Goal: Book appointment/travel/reservation

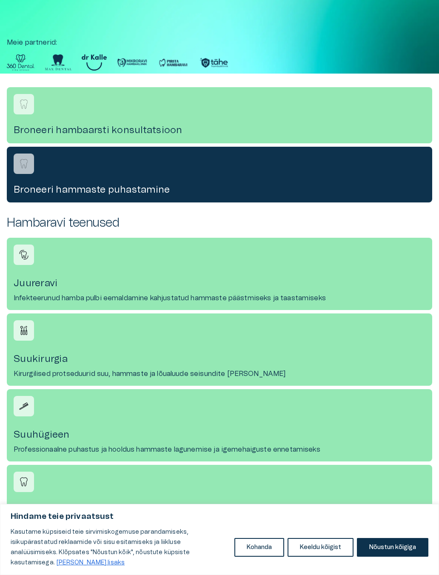
click at [379, 517] on button "Nõustun kõigiga" at bounding box center [392, 547] width 71 height 19
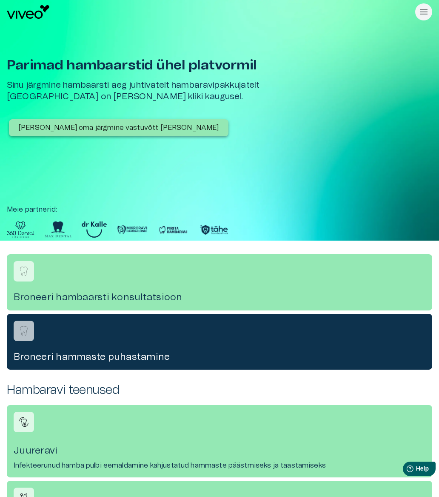
click at [107, 289] on div "Broneeri hambaarsti konsultatsioon" at bounding box center [219, 282] width 425 height 56
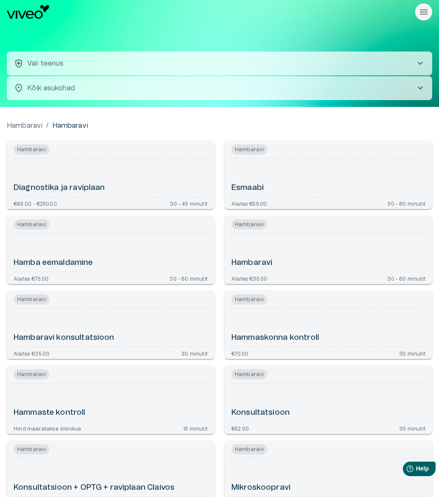
click at [420, 63] on span "chevron_right" at bounding box center [420, 63] width 10 height 10
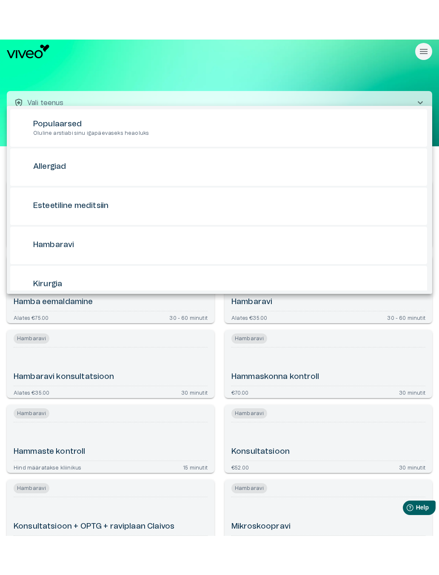
scroll to position [9, 0]
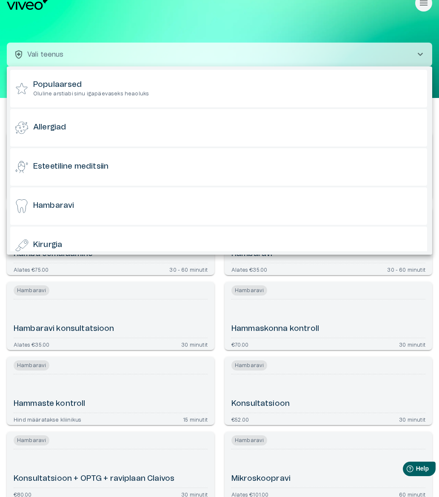
click at [369, 20] on div at bounding box center [219, 248] width 439 height 497
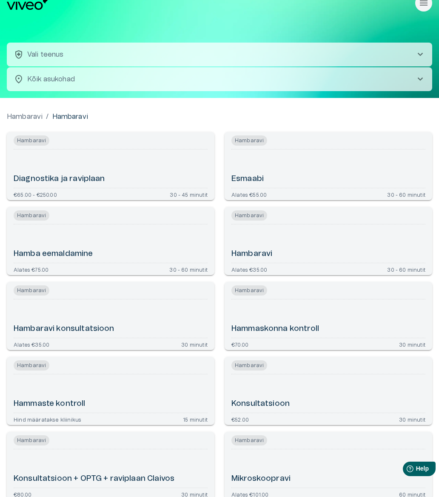
click at [420, 79] on span "chevron_right" at bounding box center [420, 79] width 10 height 10
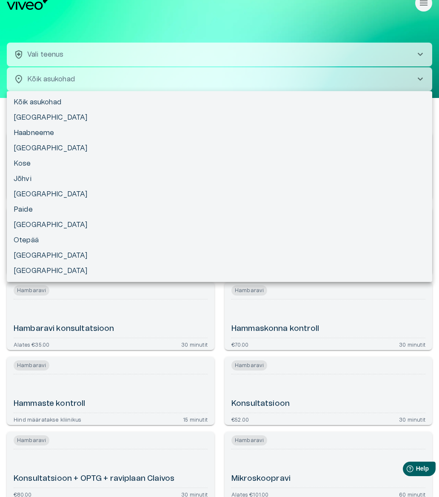
click at [26, 113] on li "Tallinn" at bounding box center [219, 117] width 425 height 15
type input "**********"
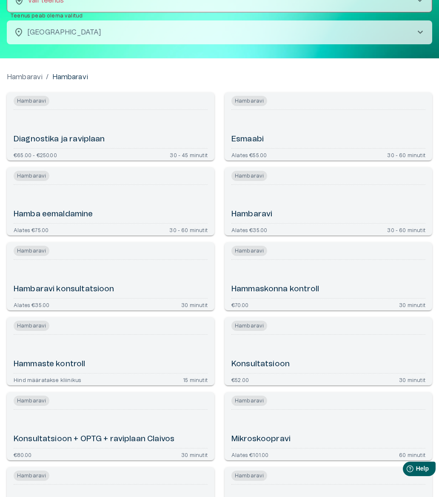
scroll to position [0, 0]
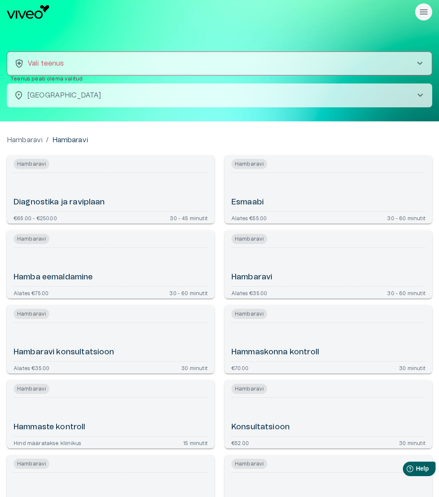
click at [417, 61] on span "chevron_right" at bounding box center [420, 63] width 10 height 10
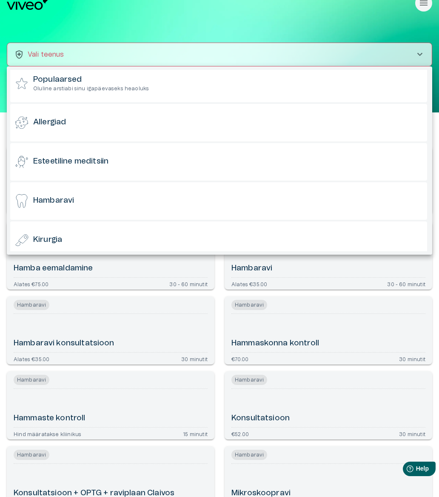
scroll to position [5, 0]
click at [48, 208] on div "Hambaravi" at bounding box center [218, 201] width 417 height 37
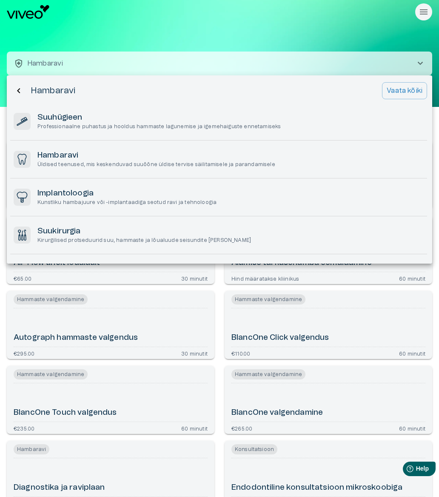
click at [126, 199] on p "Kunstliku hambajuure või -implantaadiga seotud ravi ja tehnoloogia" at bounding box center [126, 202] width 179 height 7
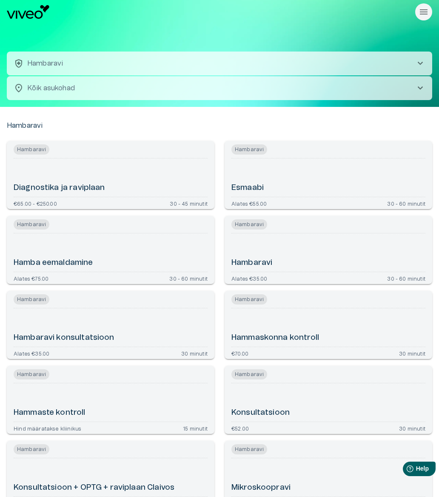
scroll to position [29, 0]
